Goal: Information Seeking & Learning: Learn about a topic

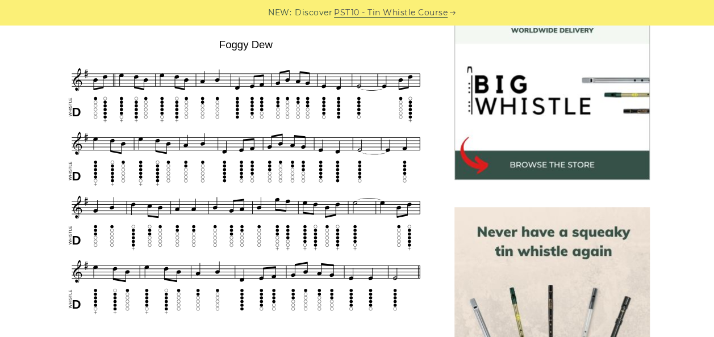
scroll to position [363, 0]
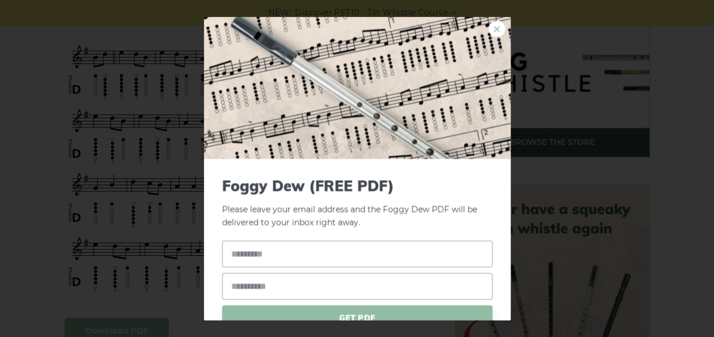
click at [488, 23] on link "×" at bounding box center [496, 28] width 17 height 17
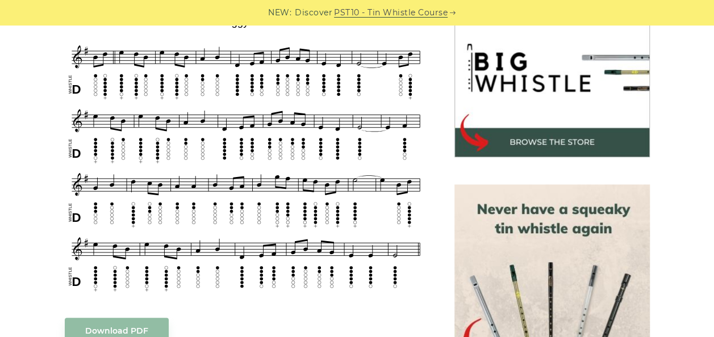
click at [344, 311] on div "Sheet music (notes) and tab to play Foggy Dew on a tin whistle (penny whistle).…" at bounding box center [246, 339] width 362 height 761
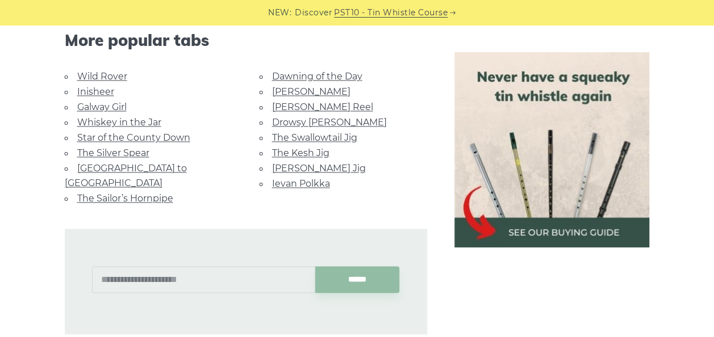
scroll to position [727, 0]
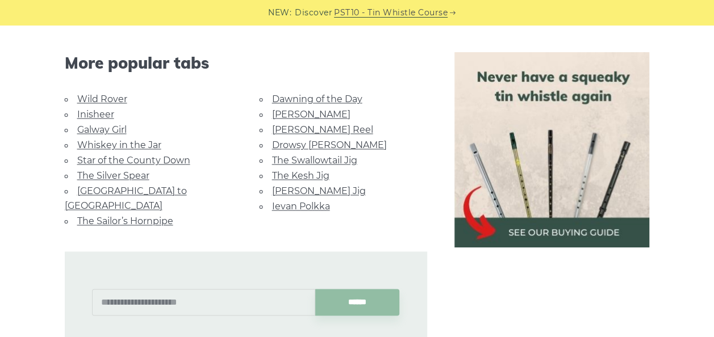
click at [535, 152] on img at bounding box center [551, 149] width 195 height 195
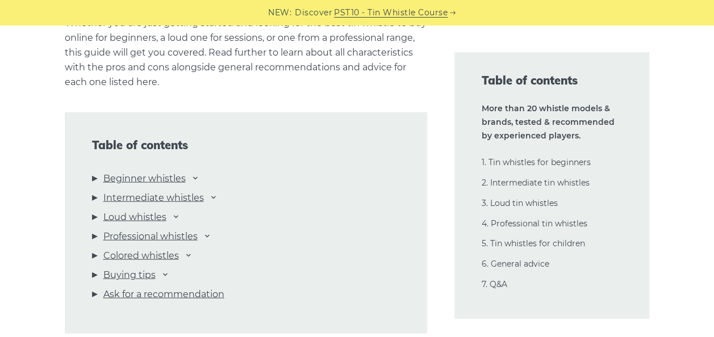
scroll to position [1204, 0]
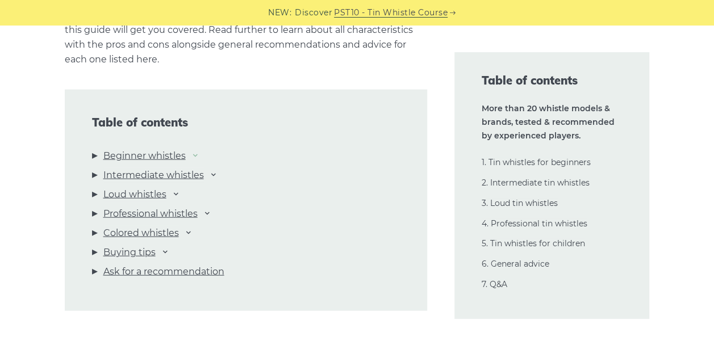
click at [197, 153] on icon at bounding box center [195, 154] width 9 height 9
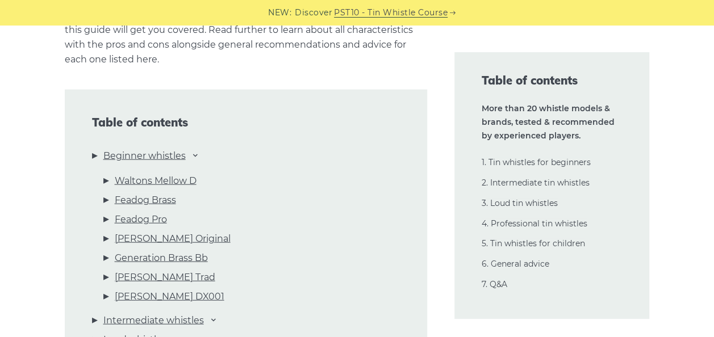
click at [109, 182] on li "Waltons Mellow D" at bounding box center [251, 183] width 296 height 19
click at [127, 182] on link "Waltons Mellow D" at bounding box center [156, 181] width 82 height 15
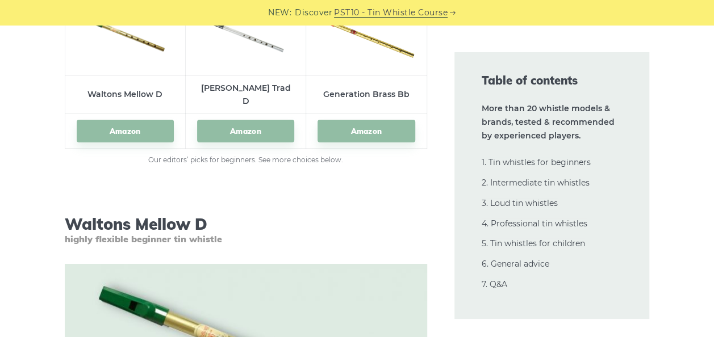
scroll to position [1890, 0]
